Goal: Navigation & Orientation: Understand site structure

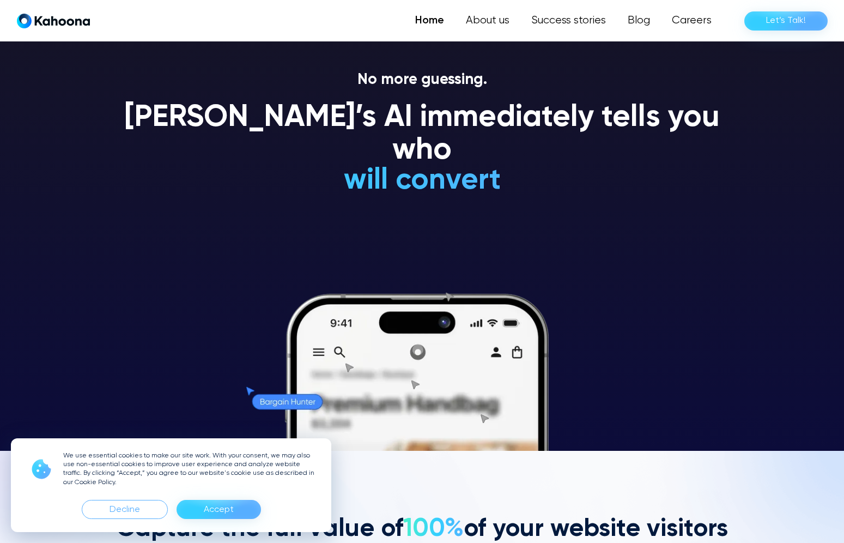
scroll to position [92, 0]
click at [213, 508] on div "Accept" at bounding box center [219, 509] width 30 height 17
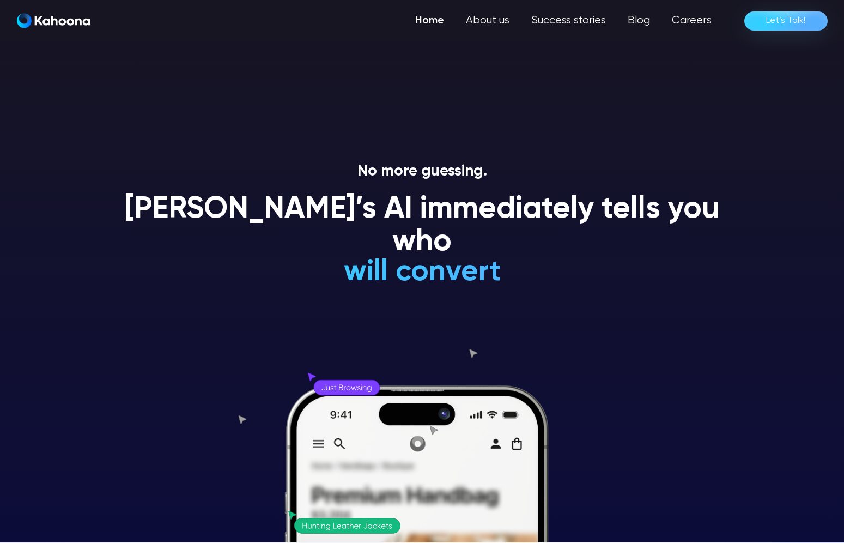
scroll to position [0, 0]
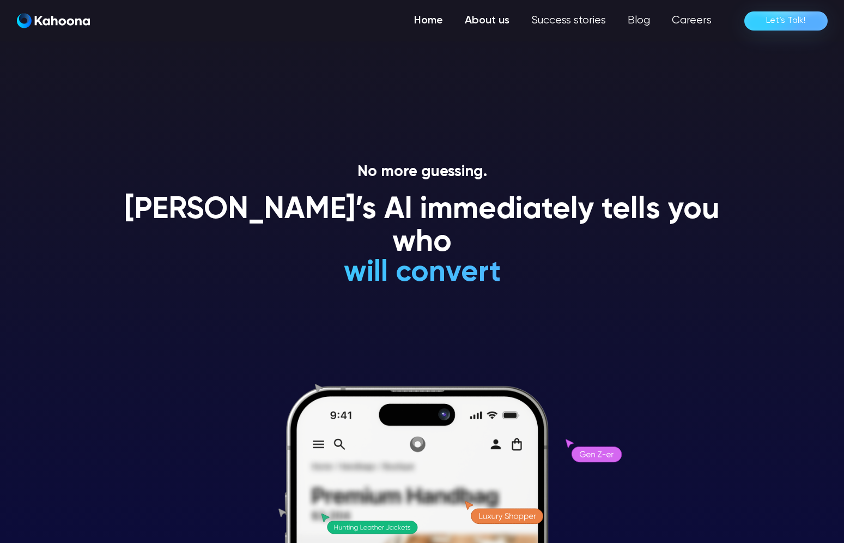
click at [478, 19] on link "About us" at bounding box center [487, 21] width 67 height 22
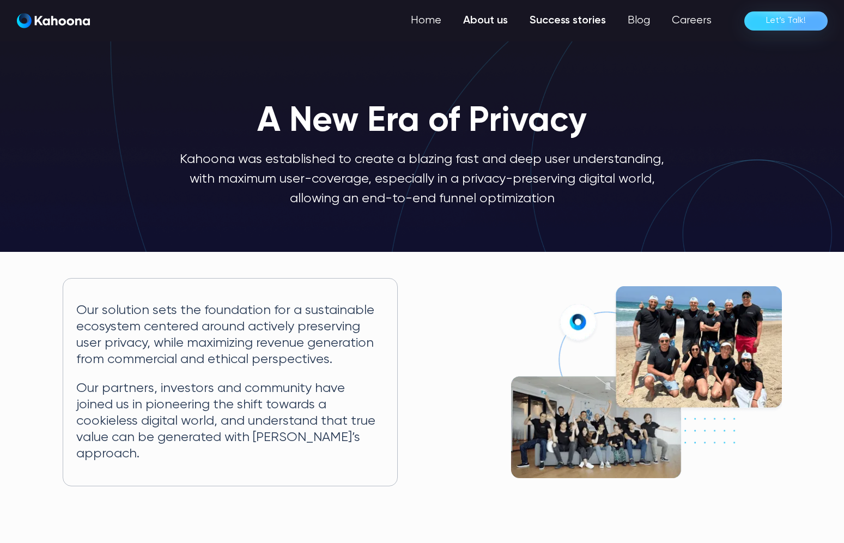
click at [565, 19] on link "Success stories" at bounding box center [568, 21] width 98 height 22
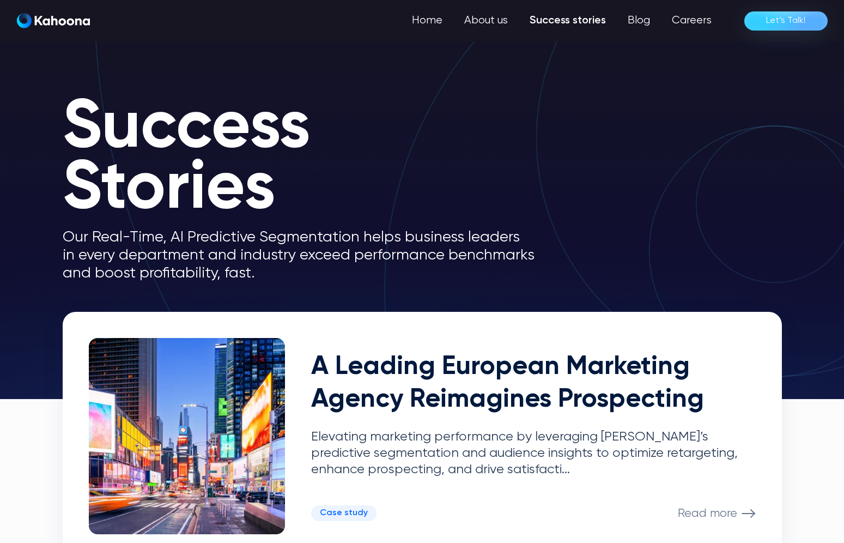
click at [481, 3] on div "Home About us Success stories Blog Careers Let’s Talk!" at bounding box center [422, 20] width 829 height 41
